Goal: Task Accomplishment & Management: Manage account settings

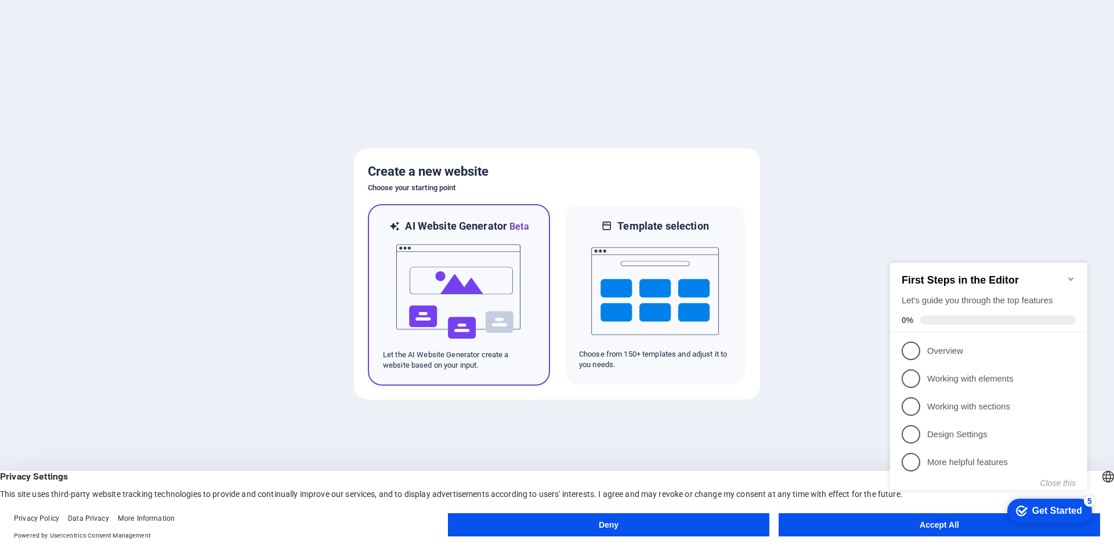
click at [467, 281] on img at bounding box center [459, 292] width 128 height 116
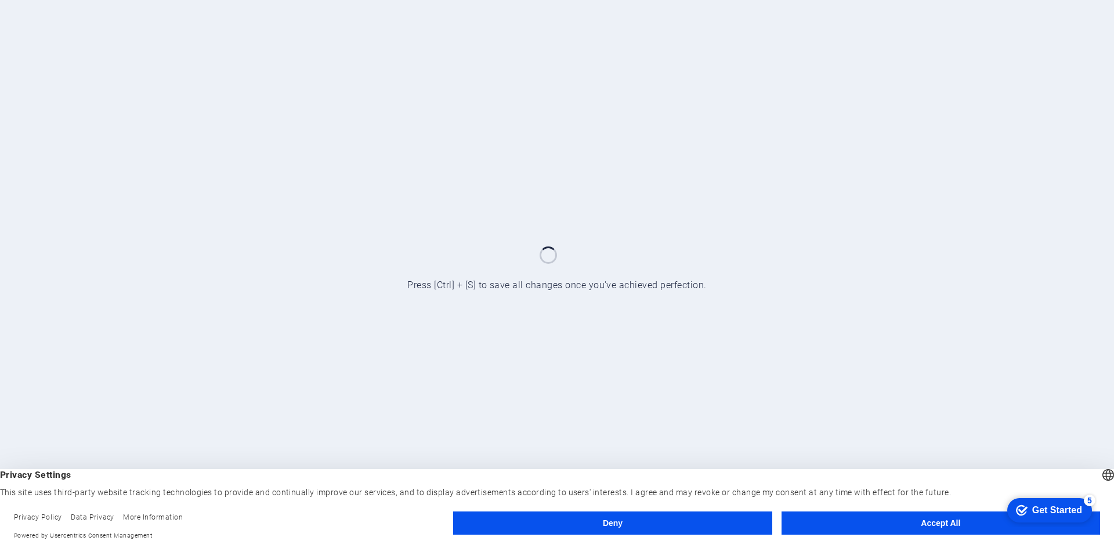
click at [908, 526] on button "Accept All" at bounding box center [941, 523] width 319 height 23
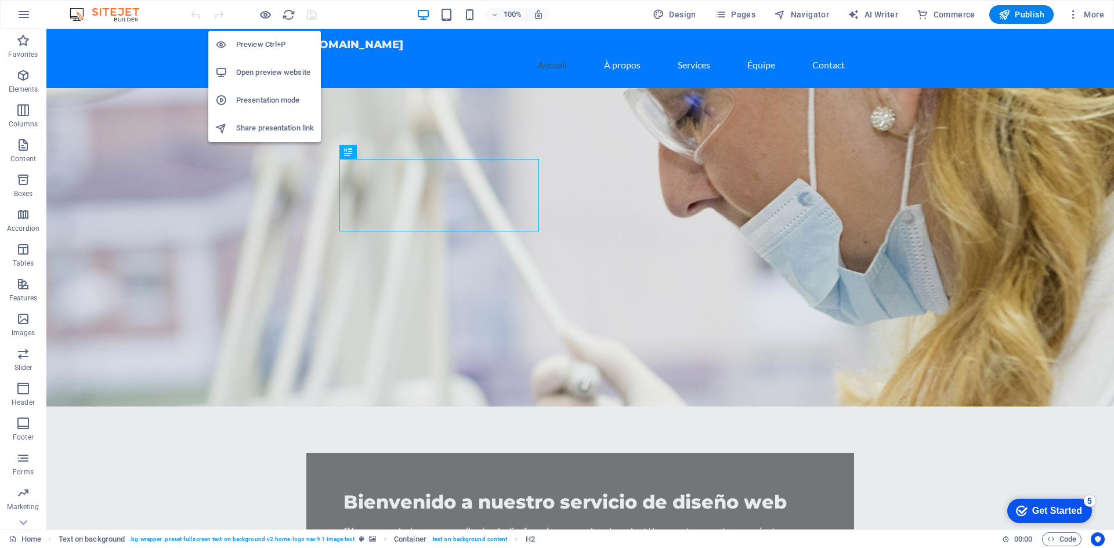
click at [245, 50] on h6 "Preview Ctrl+P" at bounding box center [275, 45] width 78 height 14
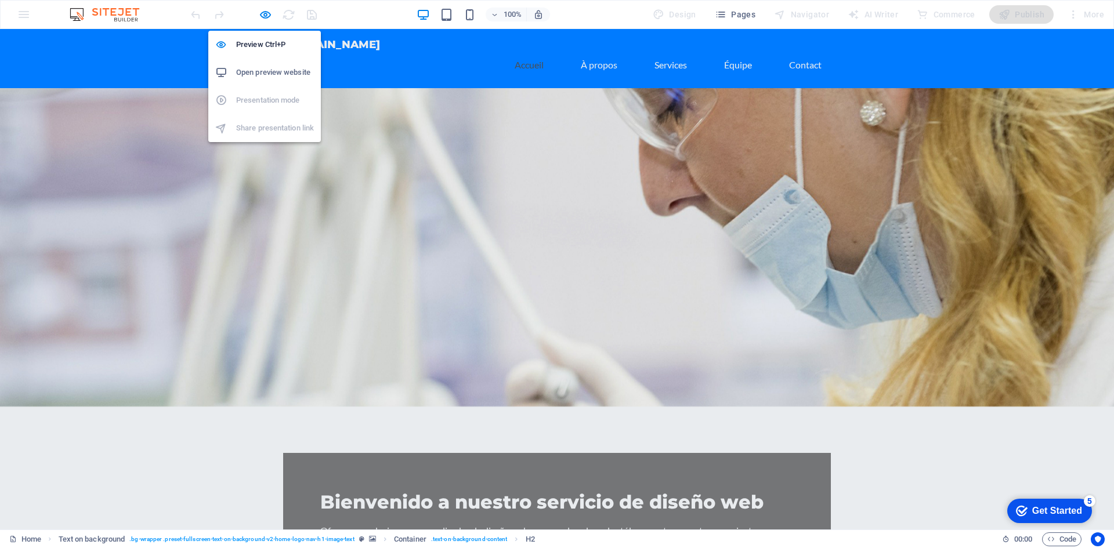
click at [259, 73] on h6 "Open preview website" at bounding box center [275, 73] width 78 height 14
click at [266, 19] on icon "button" at bounding box center [265, 14] width 13 height 13
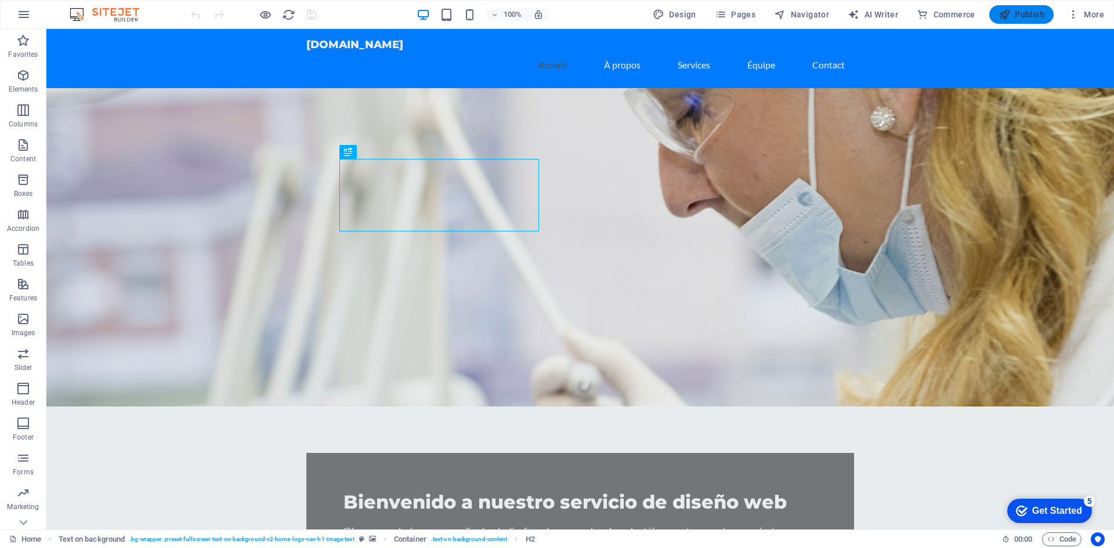
click at [1031, 19] on span "Publish" at bounding box center [1022, 15] width 46 height 12
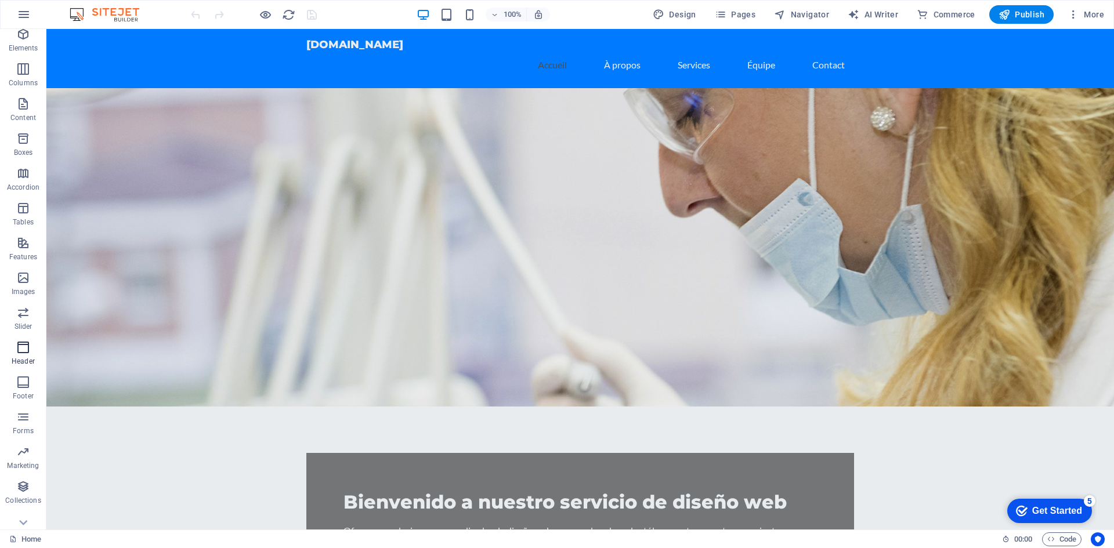
scroll to position [56, 0]
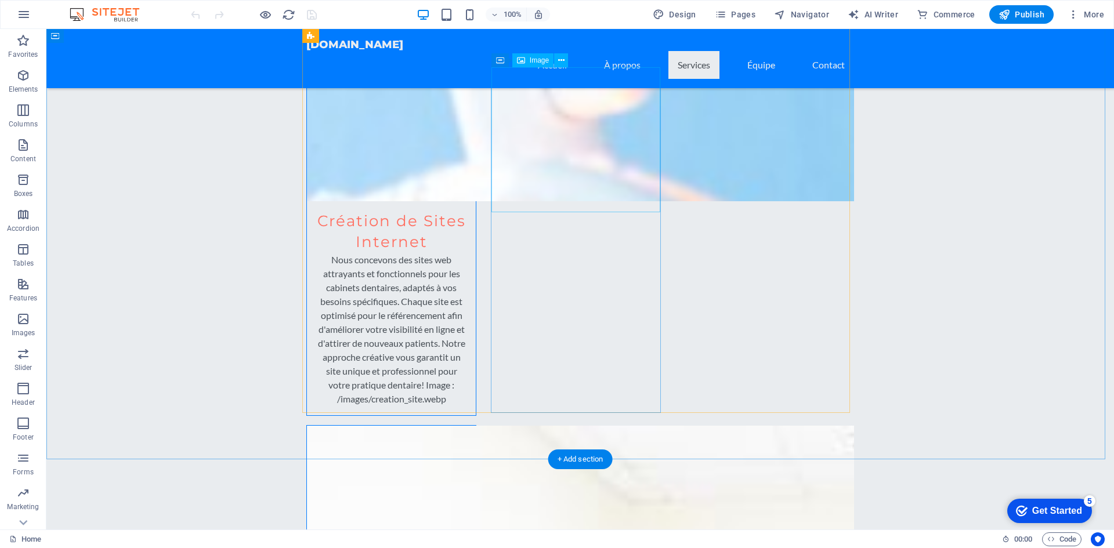
scroll to position [1045, 0]
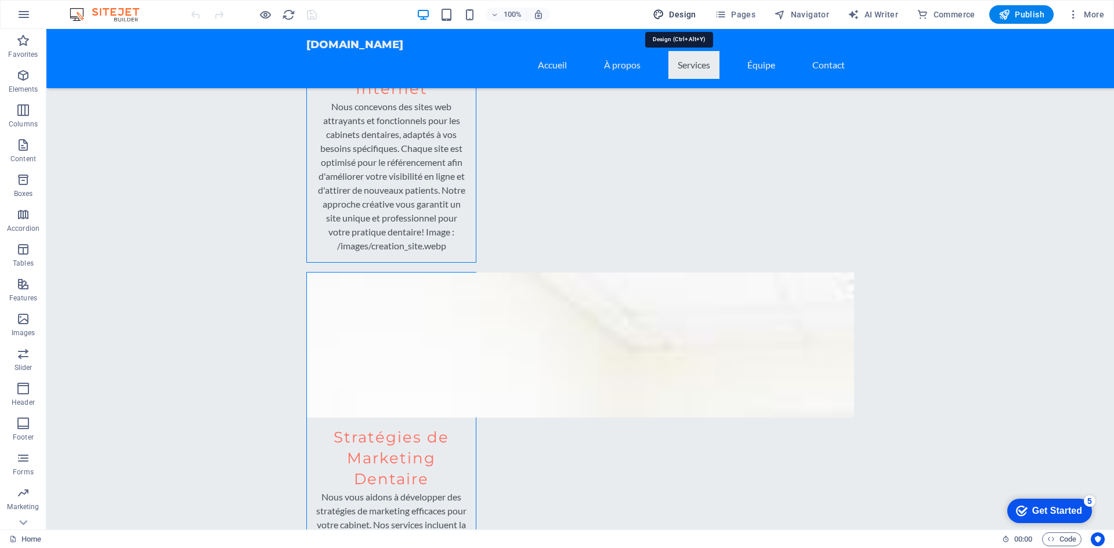
click at [682, 13] on span "Design" at bounding box center [675, 15] width 44 height 12
select select "px"
select select "200"
select select "px"
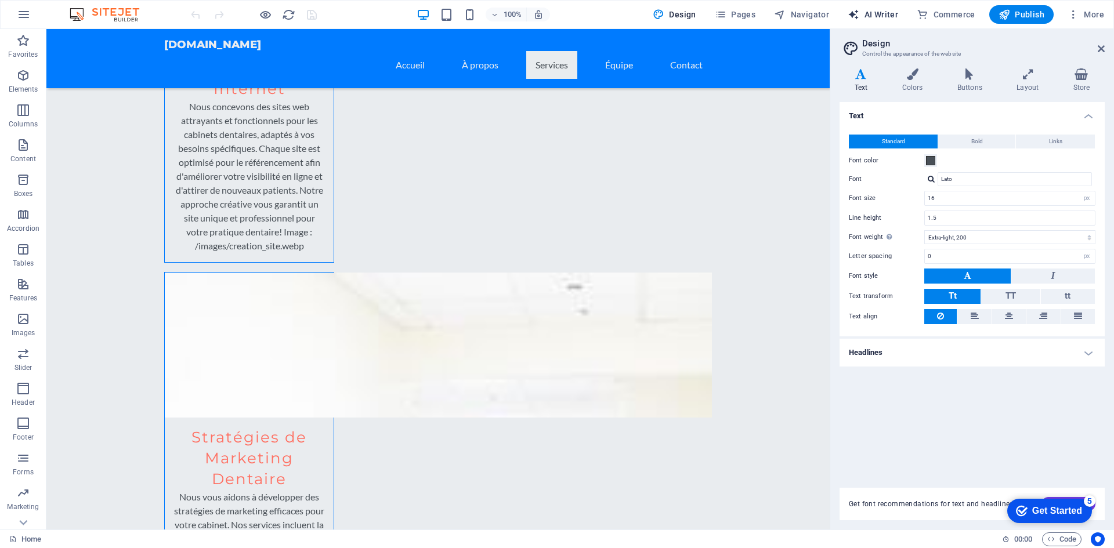
click at [891, 16] on span "AI Writer" at bounding box center [873, 15] width 50 height 12
select select "English"
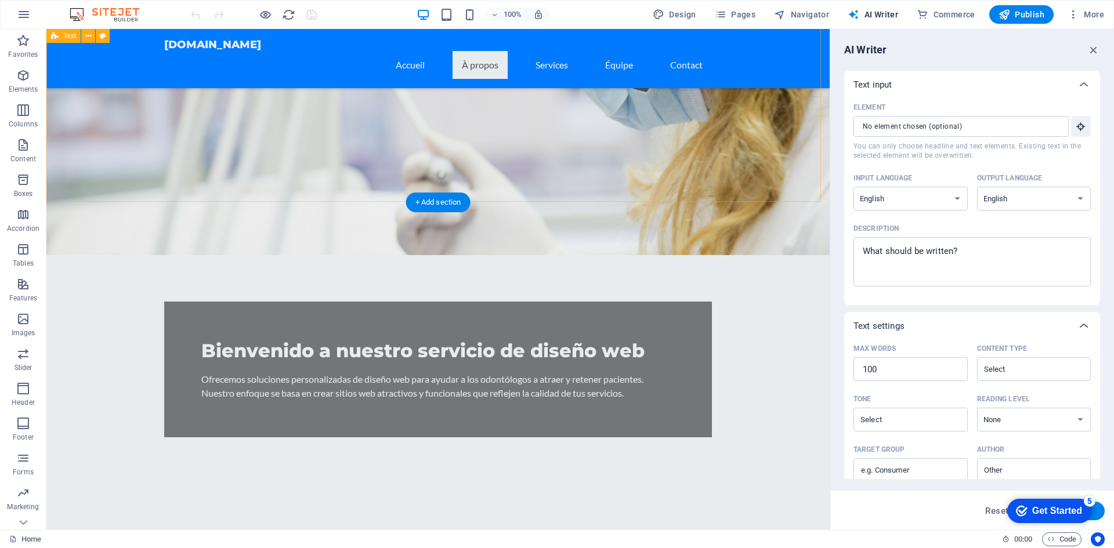
scroll to position [0, 0]
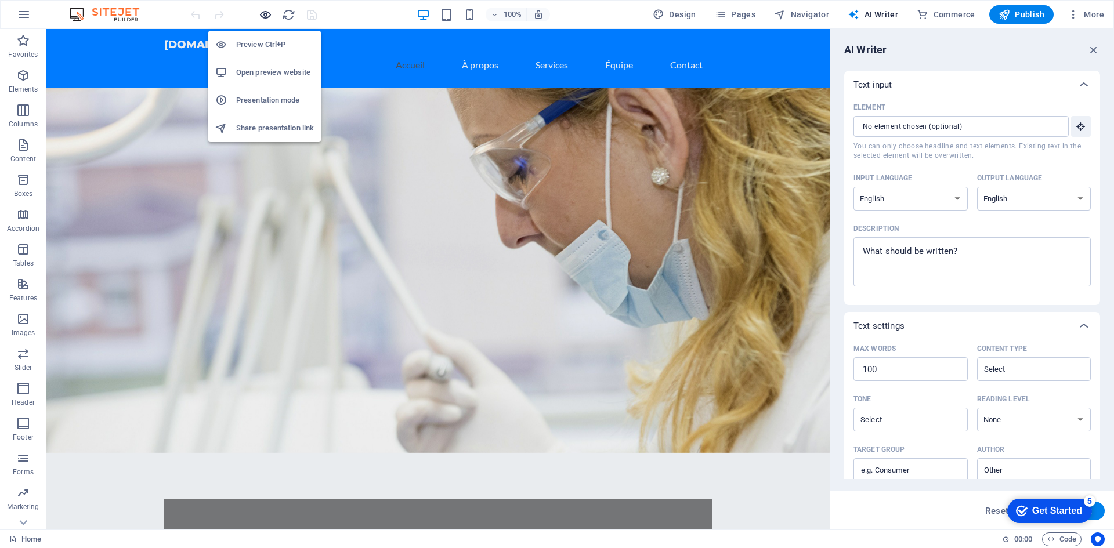
click at [261, 16] on icon "button" at bounding box center [265, 14] width 13 height 13
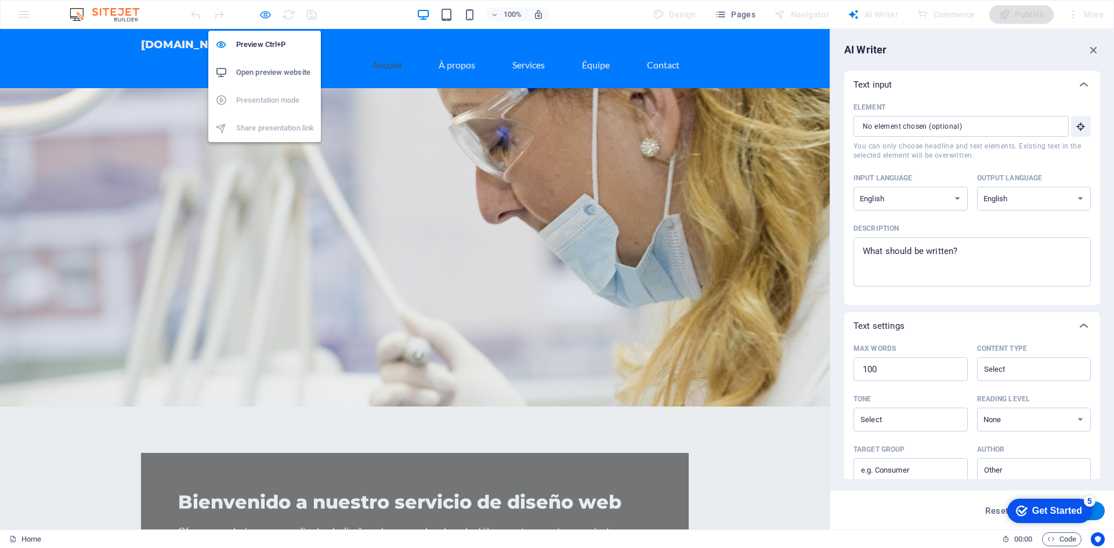
click at [263, 20] on icon "button" at bounding box center [265, 14] width 13 height 13
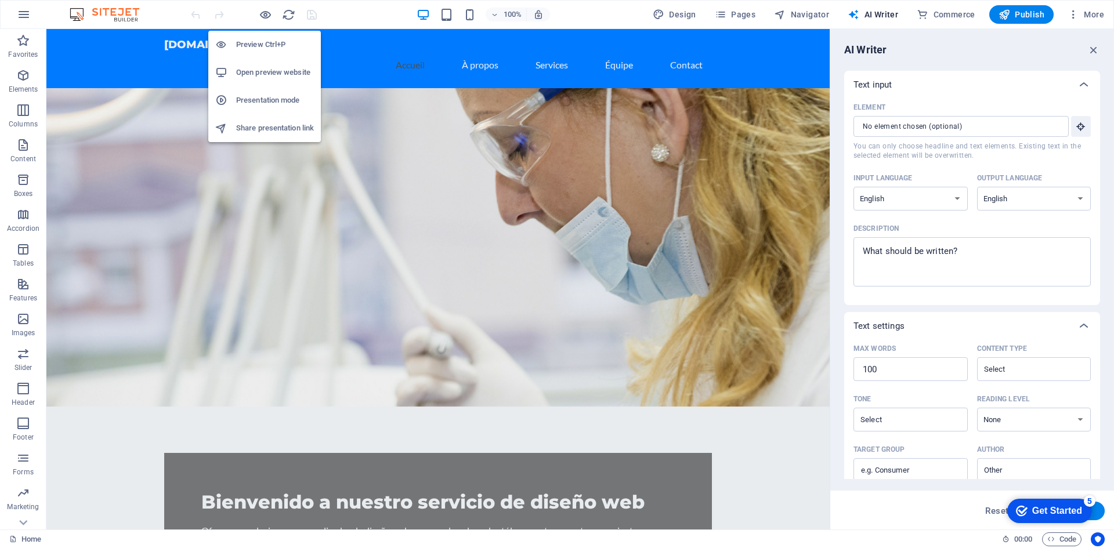
click at [249, 62] on li "Open preview website" at bounding box center [264, 73] width 113 height 28
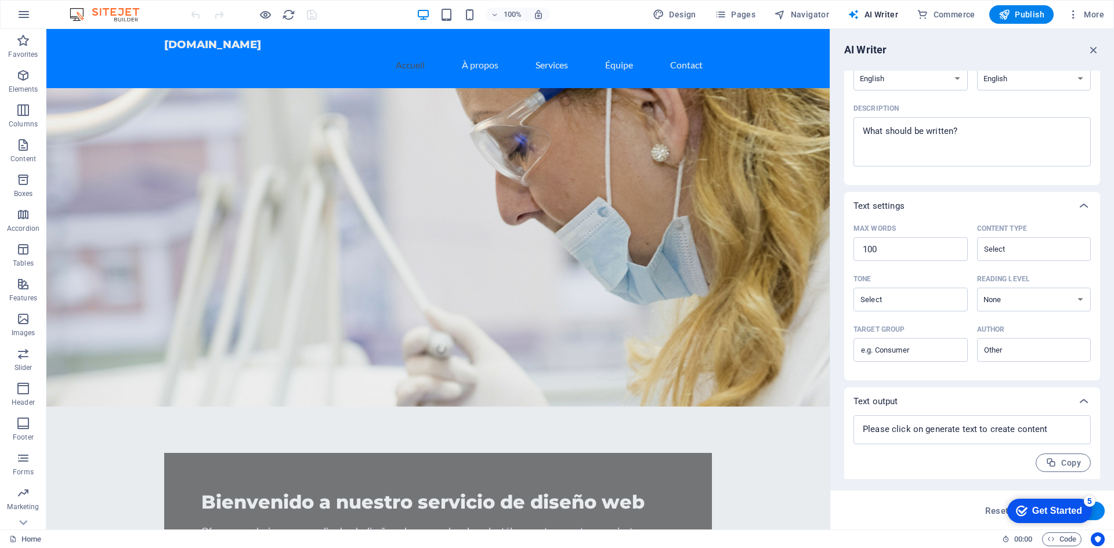
scroll to position [122, 0]
click at [1089, 41] on div "AI Writer Text input Element ​ You can only choose headline and text elements. …" at bounding box center [972, 279] width 284 height 501
click at [1099, 50] on icon "button" at bounding box center [1094, 50] width 13 height 13
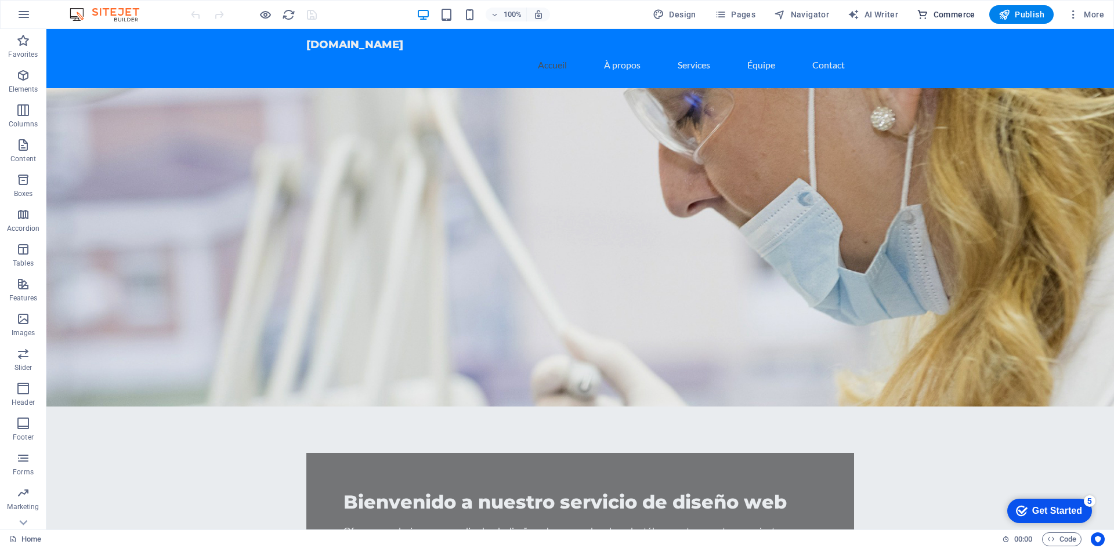
click at [951, 19] on span "Commerce" at bounding box center [946, 15] width 59 height 12
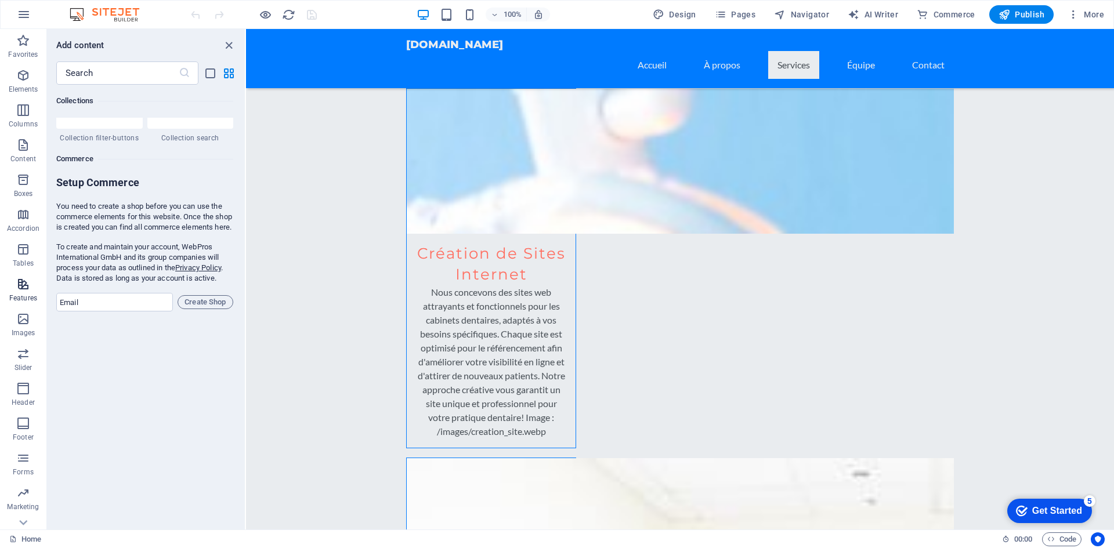
scroll to position [56, 0]
click at [24, 516] on p "Commerce" at bounding box center [23, 520] width 35 height 9
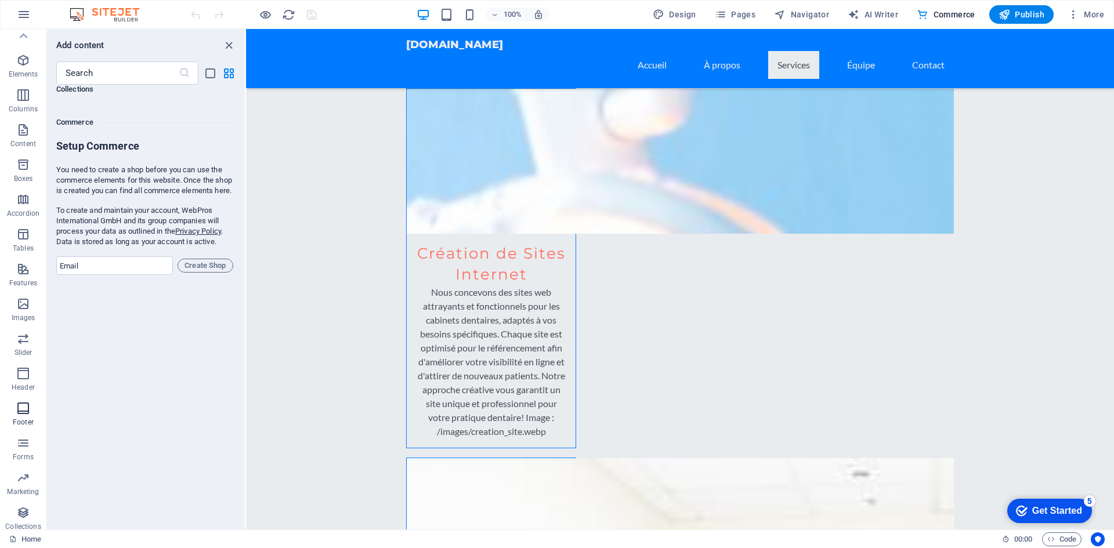
scroll to position [0, 0]
click at [28, 44] on icon "button" at bounding box center [23, 41] width 14 height 14
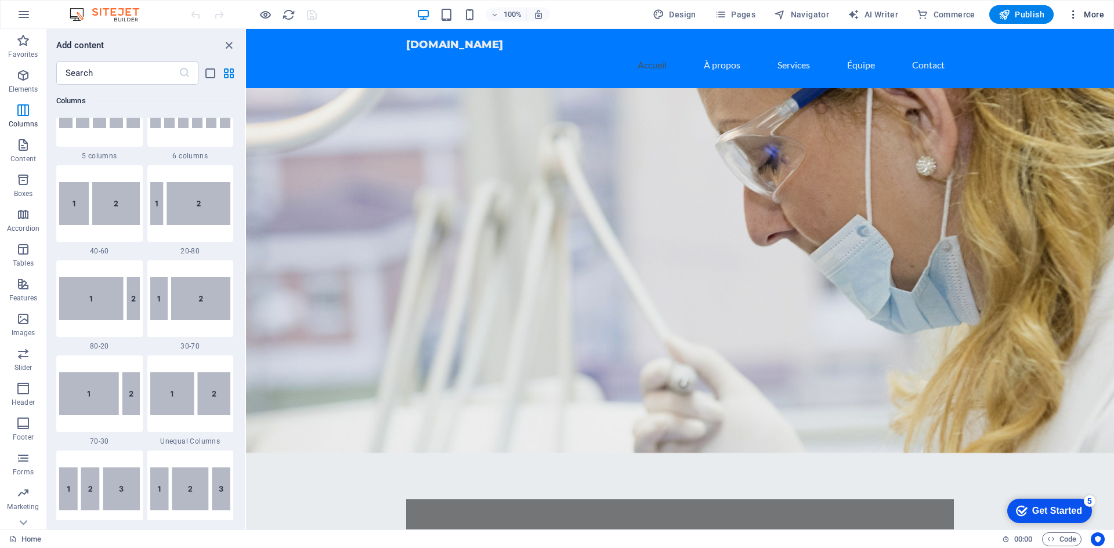
click at [1081, 12] on span "More" at bounding box center [1086, 15] width 37 height 12
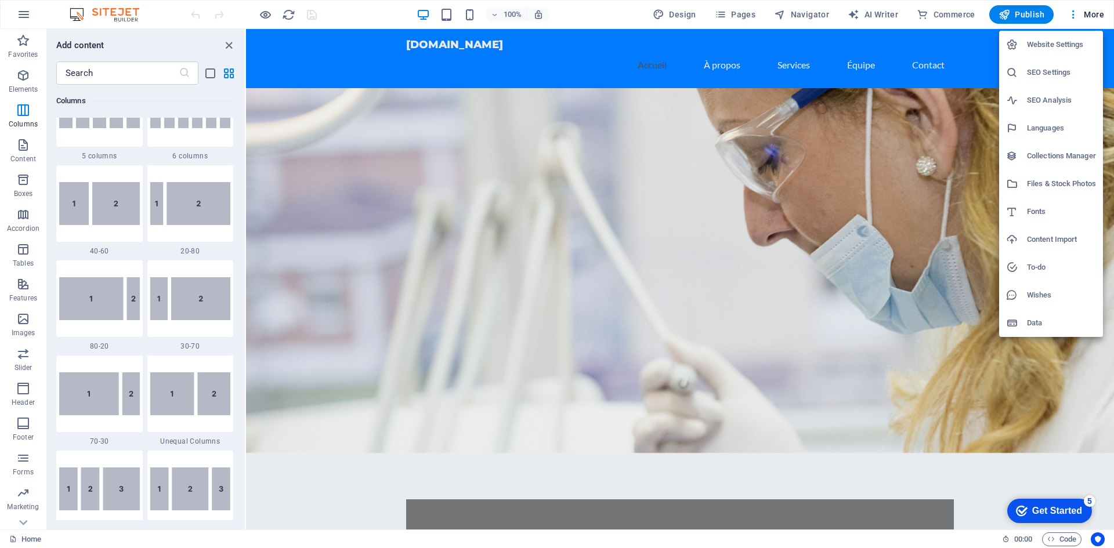
click at [1055, 73] on h6 "SEO Settings" at bounding box center [1061, 73] width 69 height 14
select select "41"
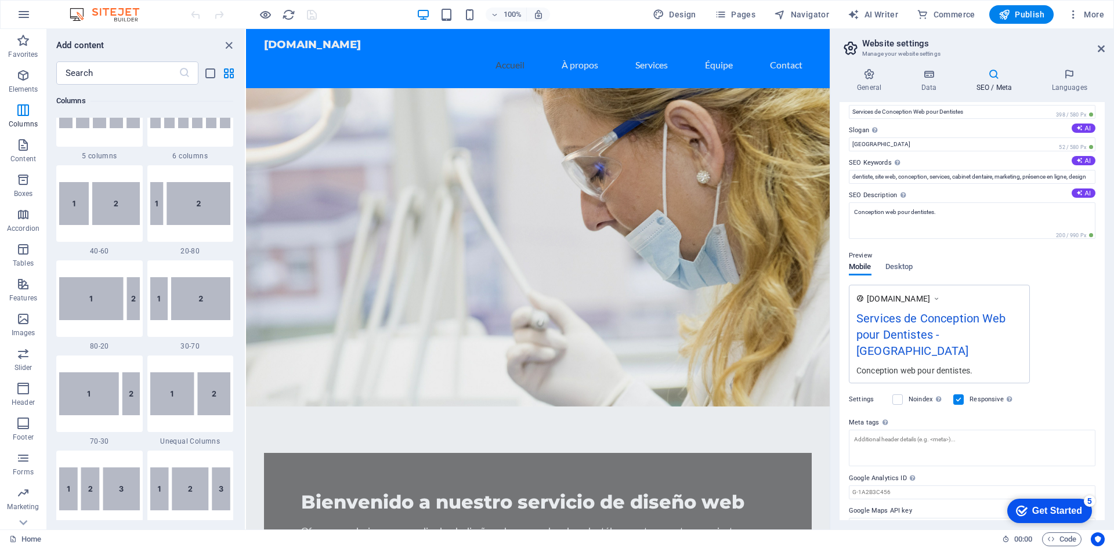
scroll to position [25, 0]
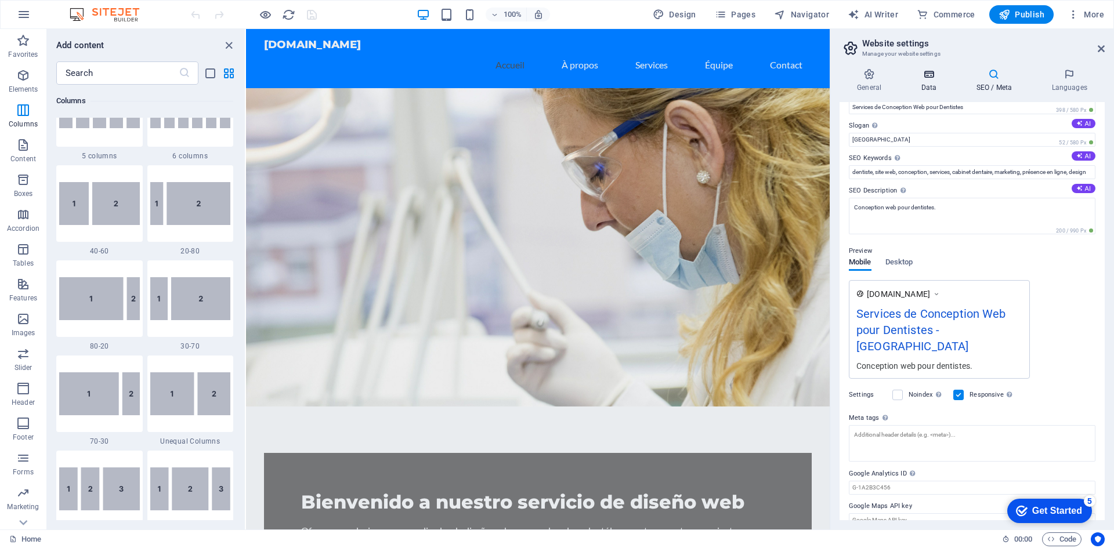
click at [936, 80] on h4 "Data" at bounding box center [931, 80] width 55 height 24
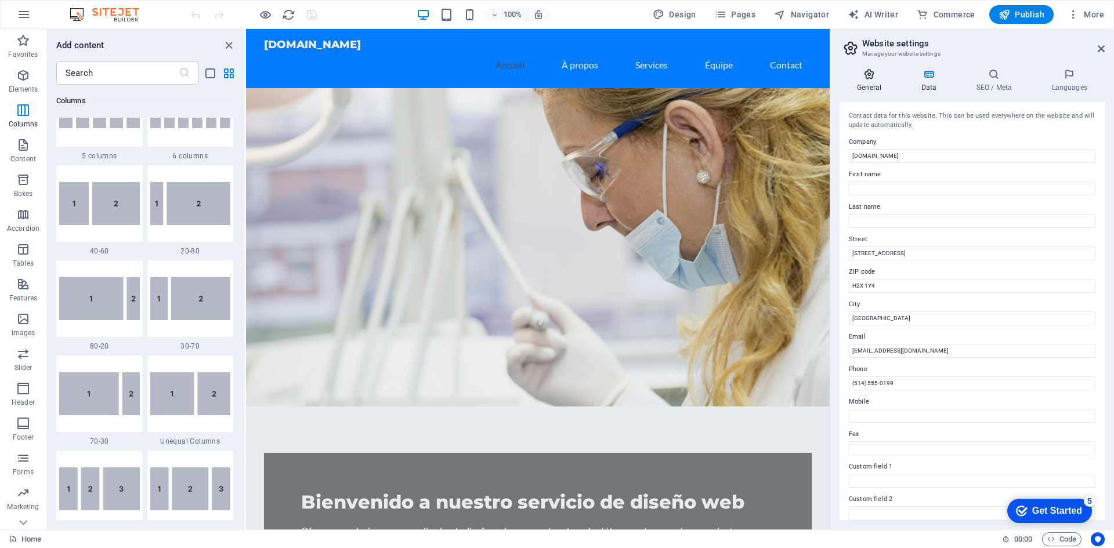
click at [894, 73] on icon at bounding box center [869, 74] width 59 height 12
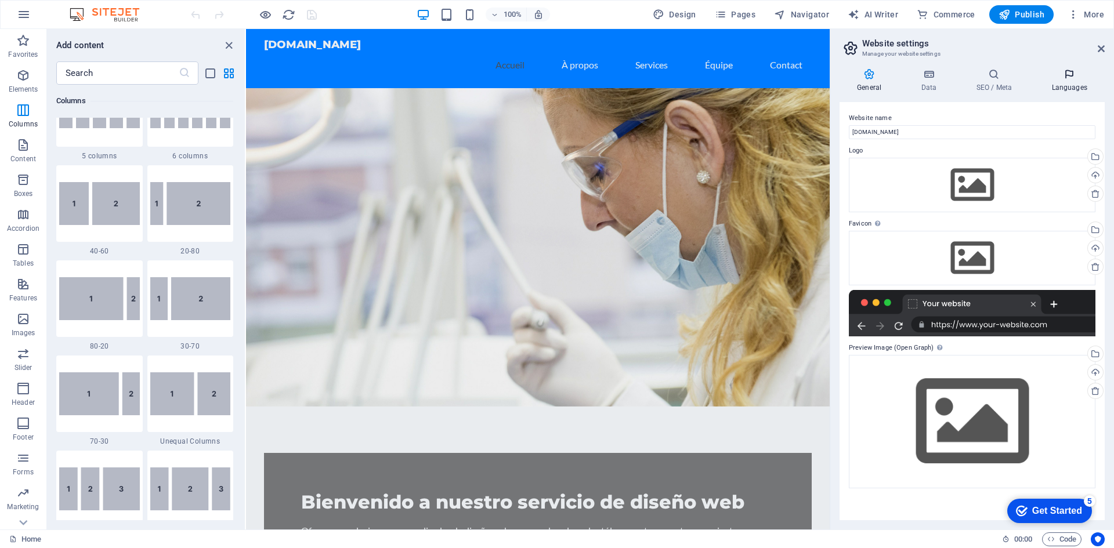
click at [1059, 83] on h4 "Languages" at bounding box center [1069, 80] width 71 height 24
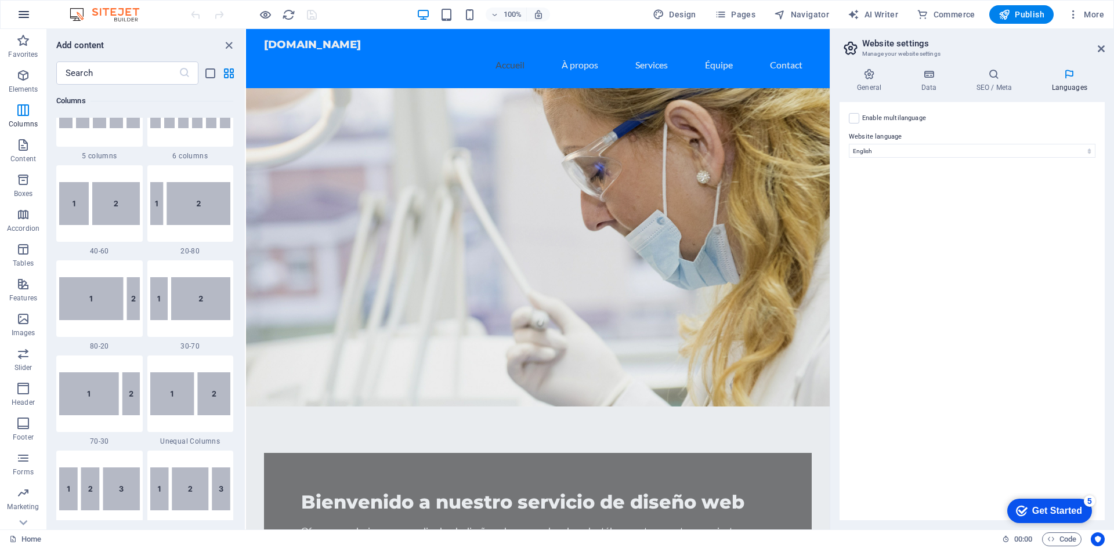
click at [23, 15] on icon "button" at bounding box center [24, 15] width 14 height 14
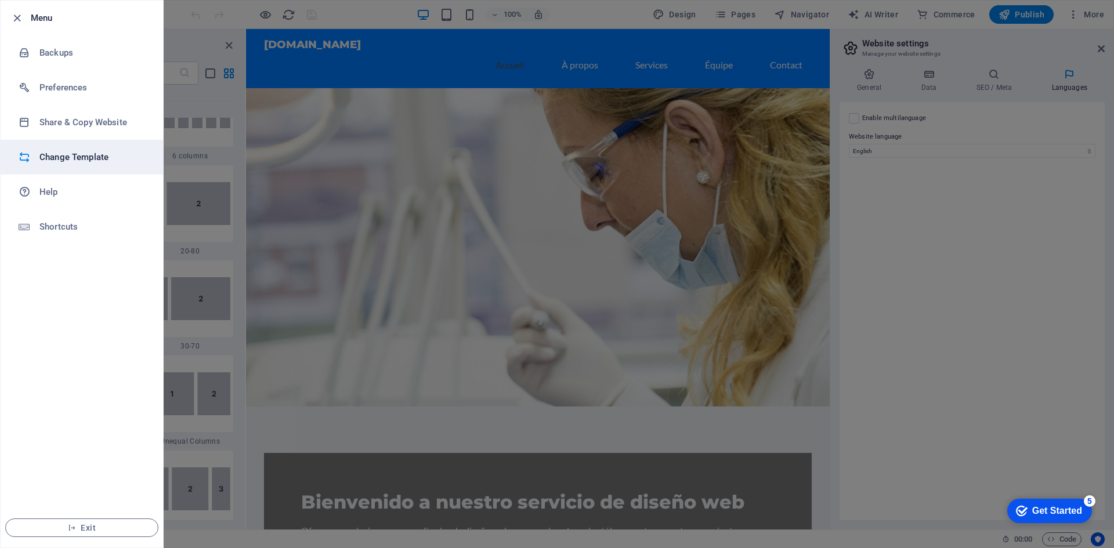
click at [67, 153] on h6 "Change Template" at bounding box center [92, 157] width 107 height 14
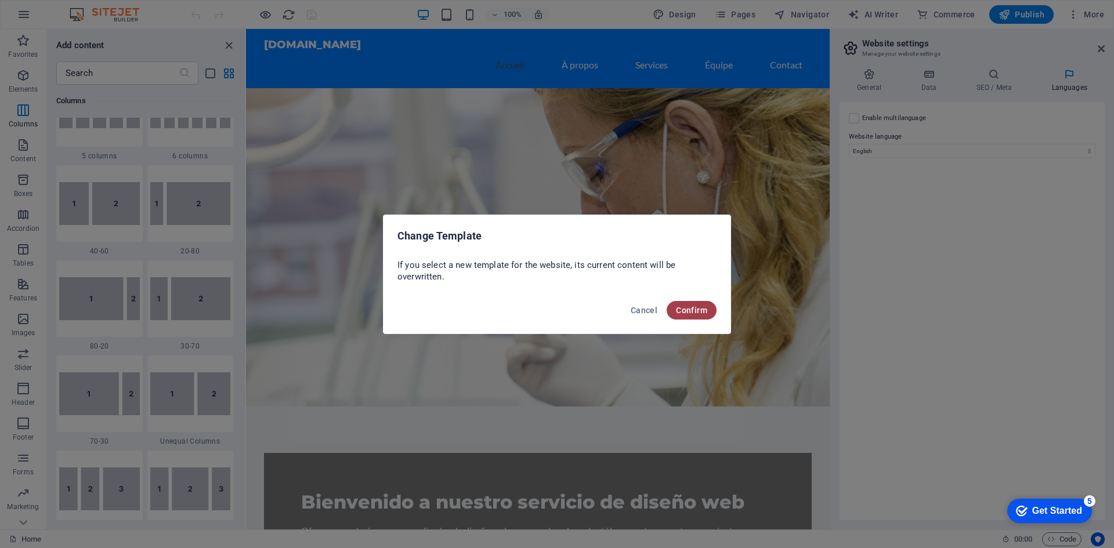
click at [672, 314] on button "Confirm" at bounding box center [692, 310] width 50 height 19
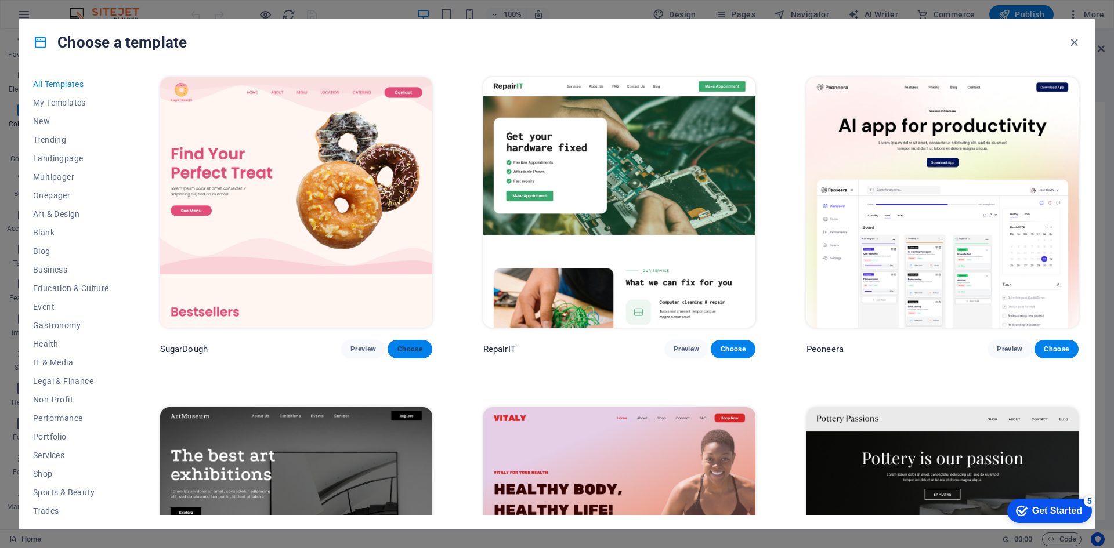
click at [411, 349] on span "Choose" at bounding box center [410, 349] width 26 height 9
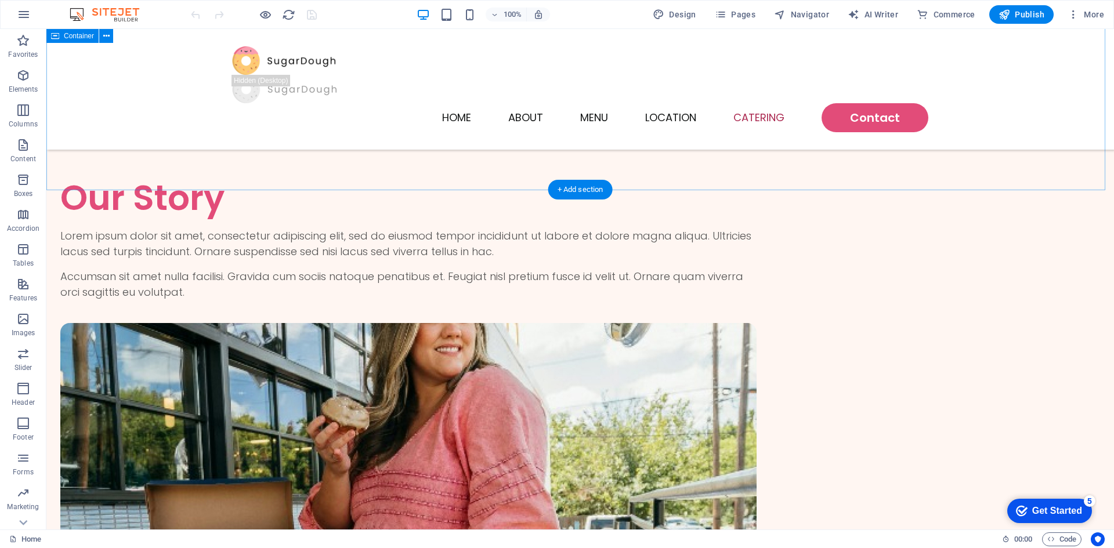
scroll to position [2826, 0]
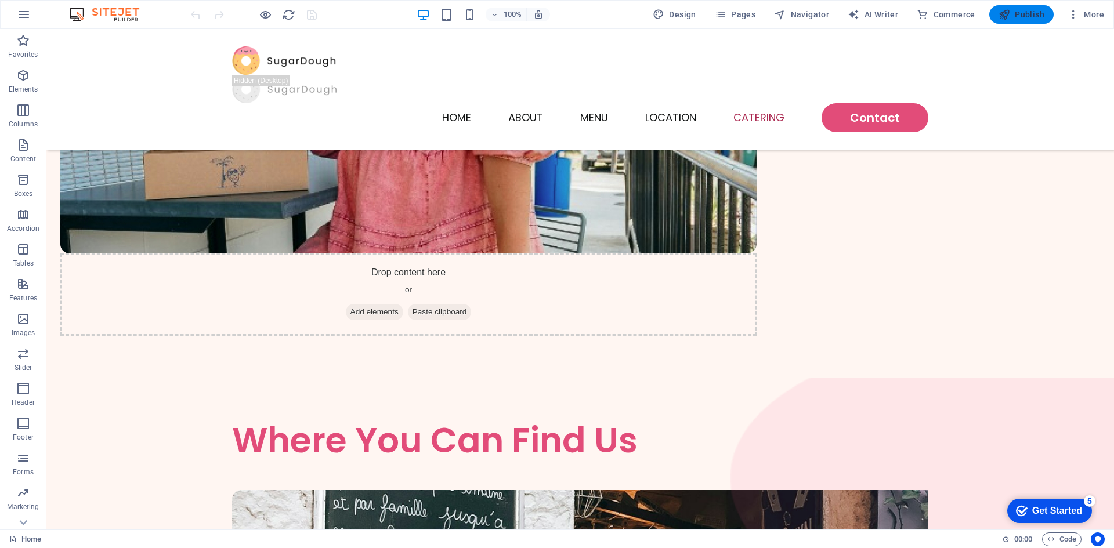
click at [1020, 21] on button "Publish" at bounding box center [1021, 14] width 64 height 19
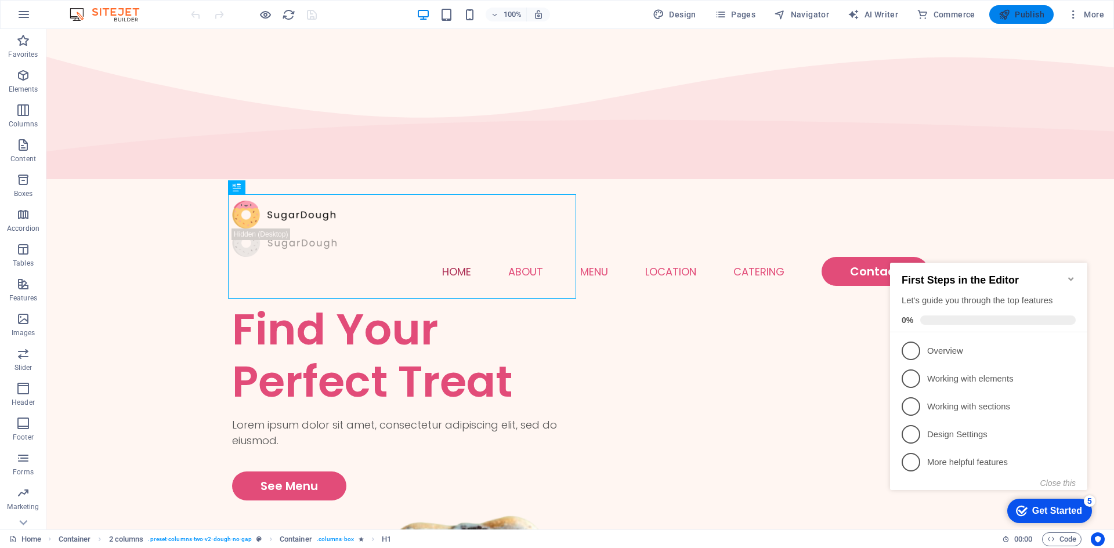
click at [1025, 15] on span "Publish" at bounding box center [1022, 15] width 46 height 12
